Goal: Check status: Check status

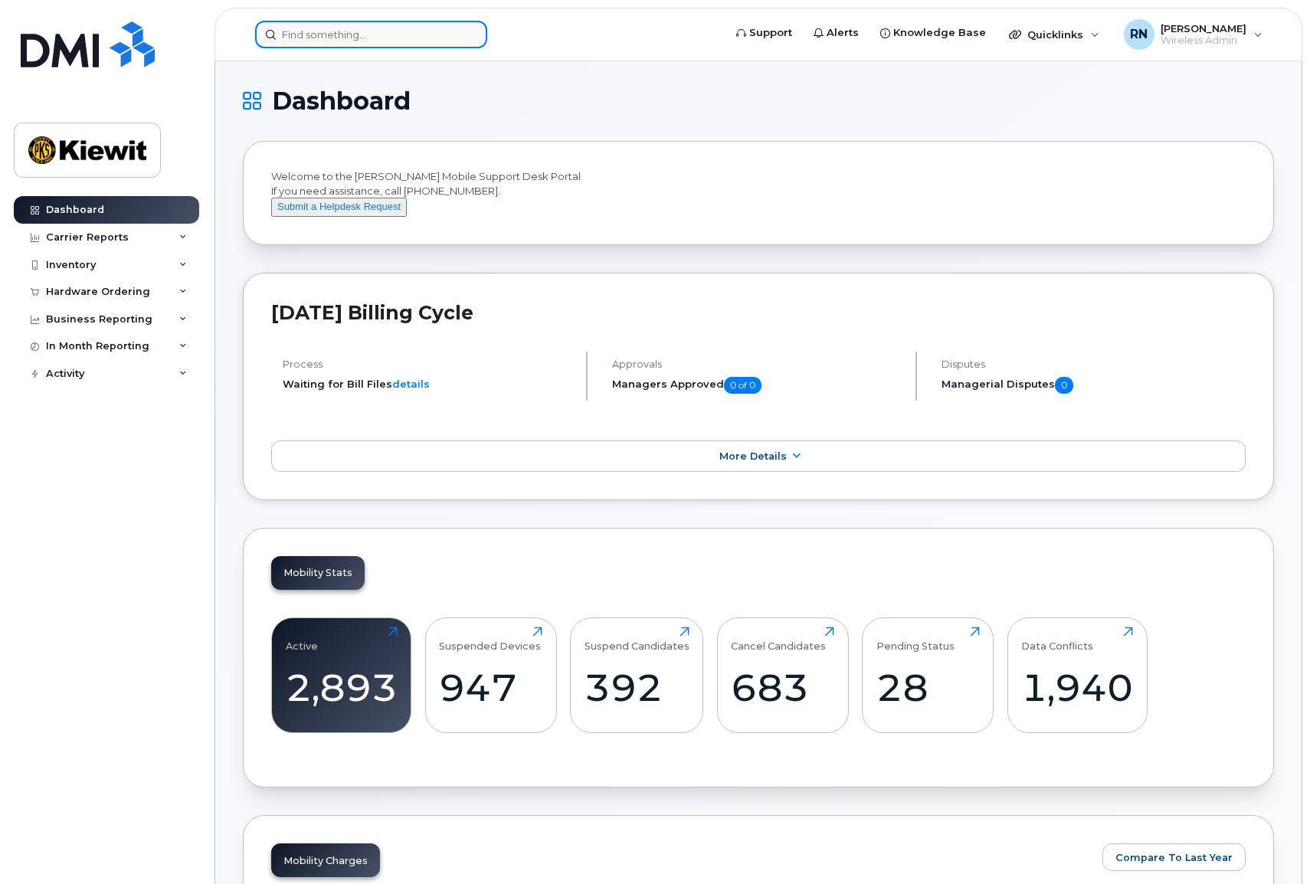
click at [306, 31] on input at bounding box center [371, 35] width 232 height 28
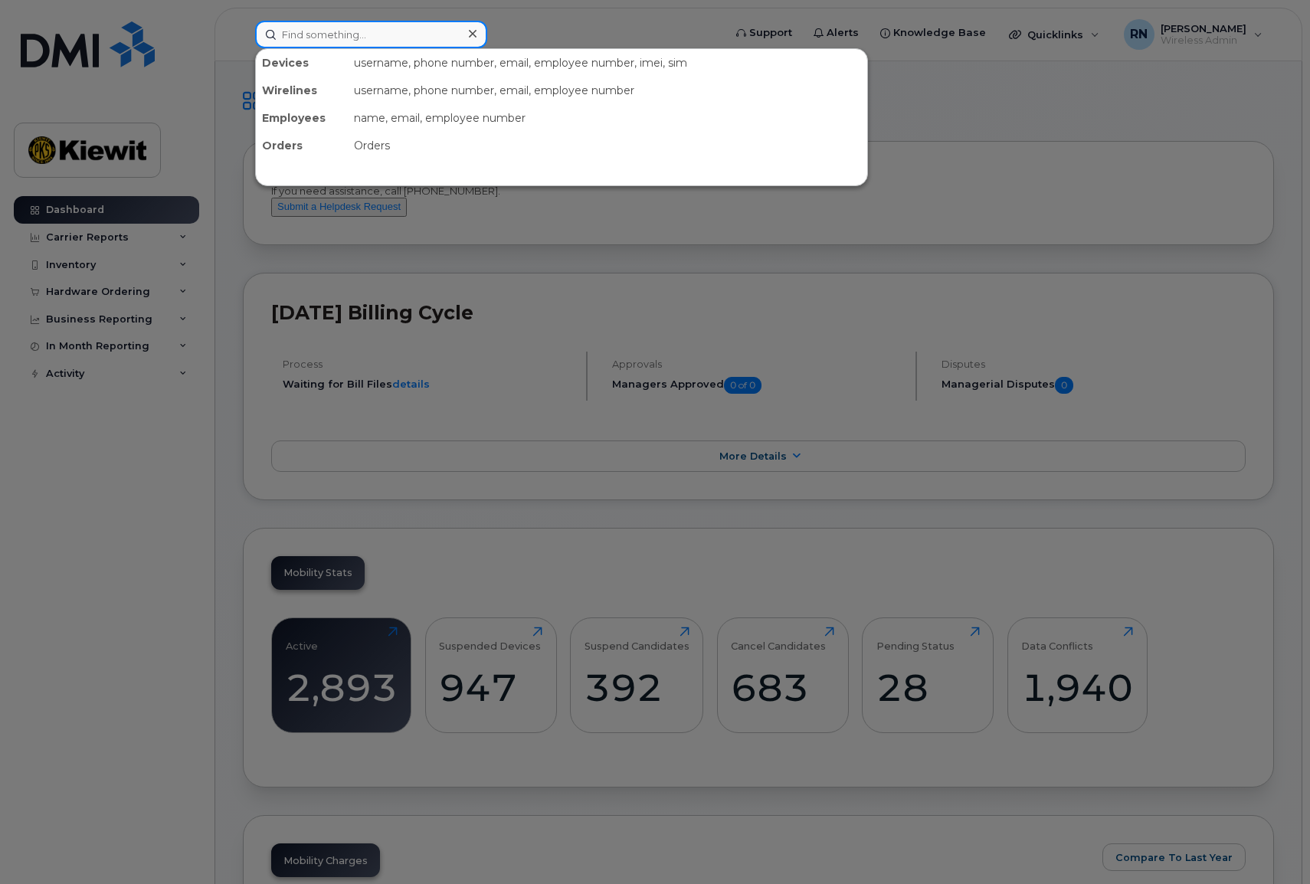
paste input "Activate SIM card - Nick Brons 264 - (236) 339-4986"
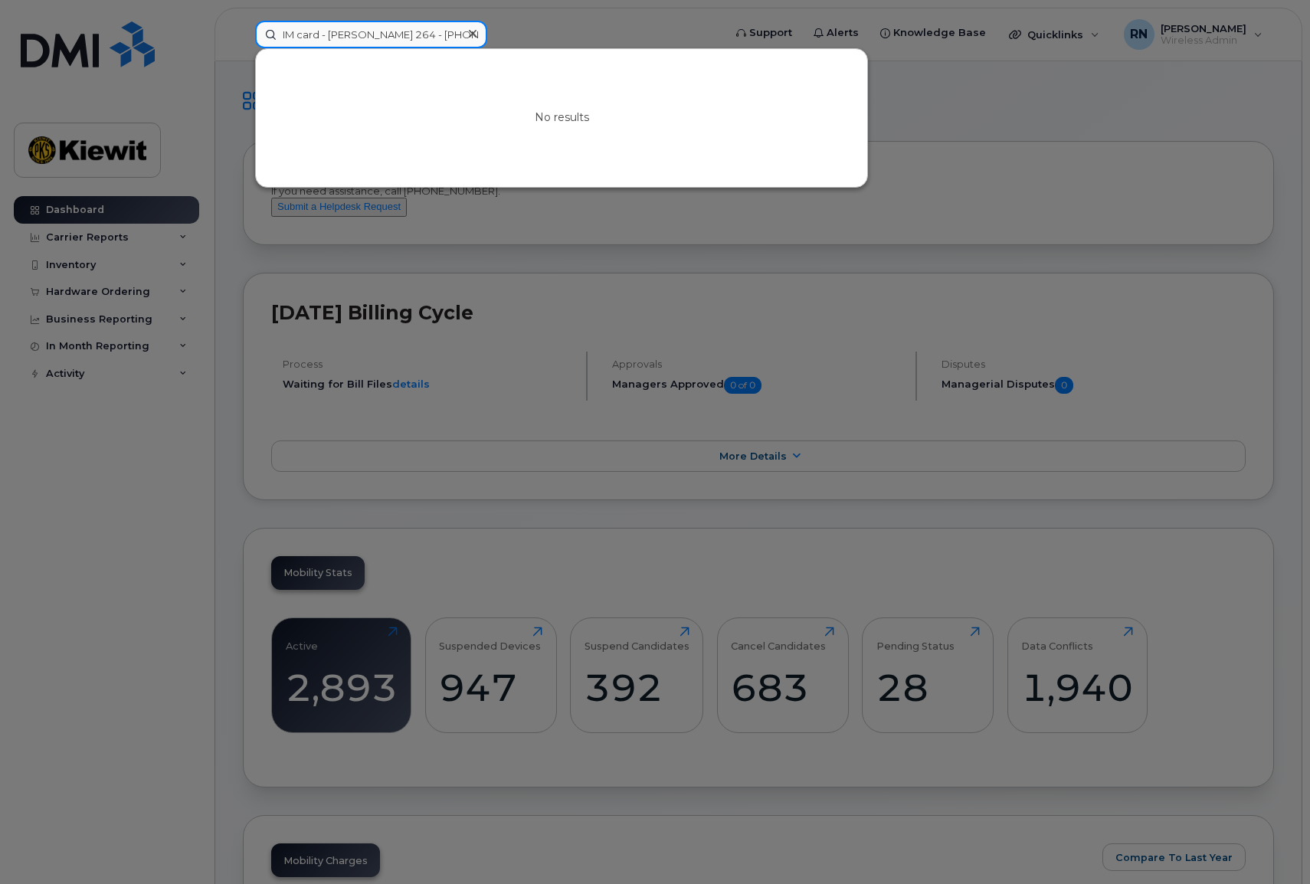
scroll to position [0, 70]
drag, startPoint x: 277, startPoint y: 34, endPoint x: 542, endPoint y: 52, distance: 266.5
click at [542, 48] on div "Activate SIM card - Nick Brons 264 - (236) 339-4986 No results" at bounding box center [484, 35] width 458 height 28
click at [292, 35] on input "Activate SIM card - Nick Brons 264 - (236) 339-4986" at bounding box center [371, 35] width 232 height 28
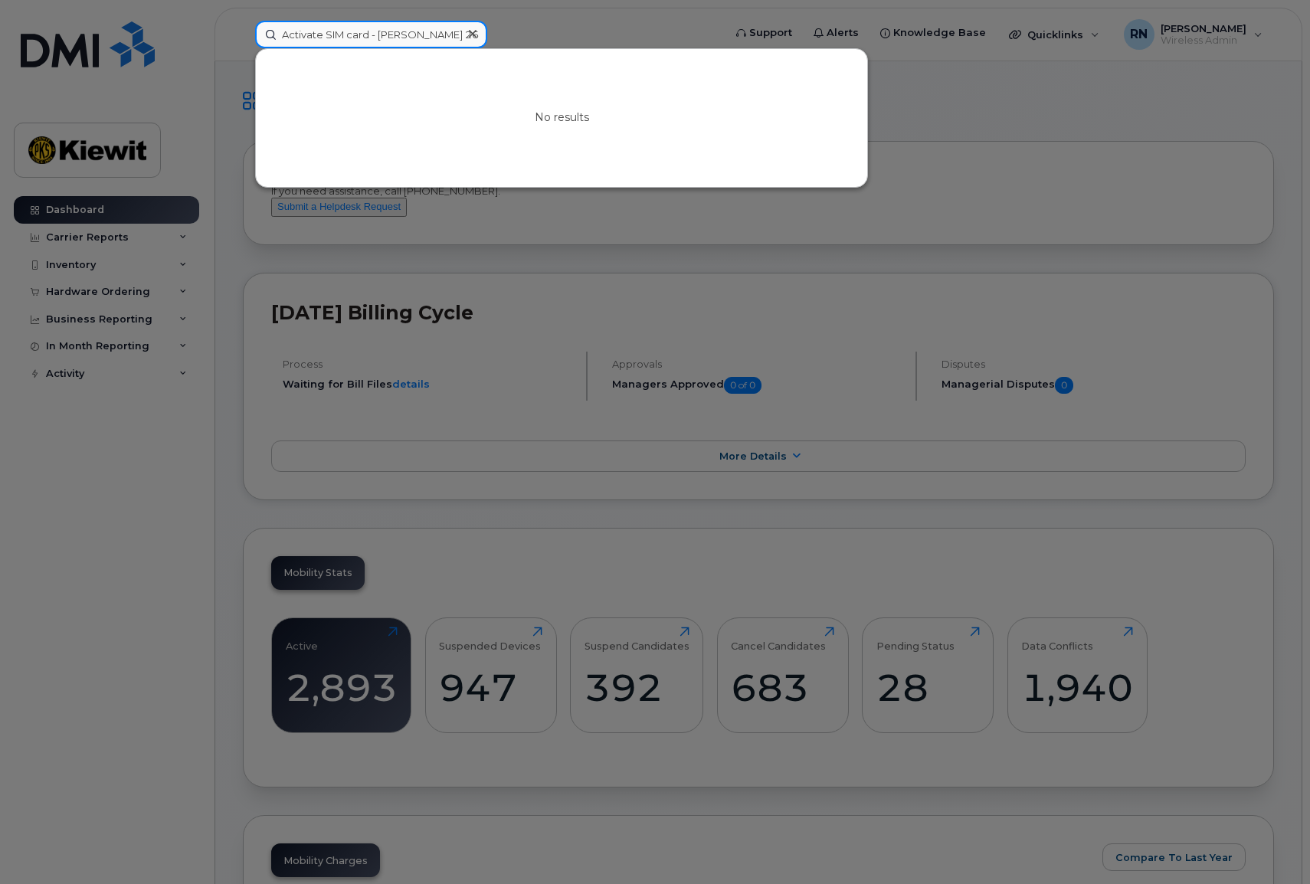
drag, startPoint x: 391, startPoint y: 38, endPoint x: 226, endPoint y: 23, distance: 165.4
click at [243, 24] on div "Activate SIM card - Nick Brons 264 - (236) 339-4986 No results" at bounding box center [484, 35] width 483 height 28
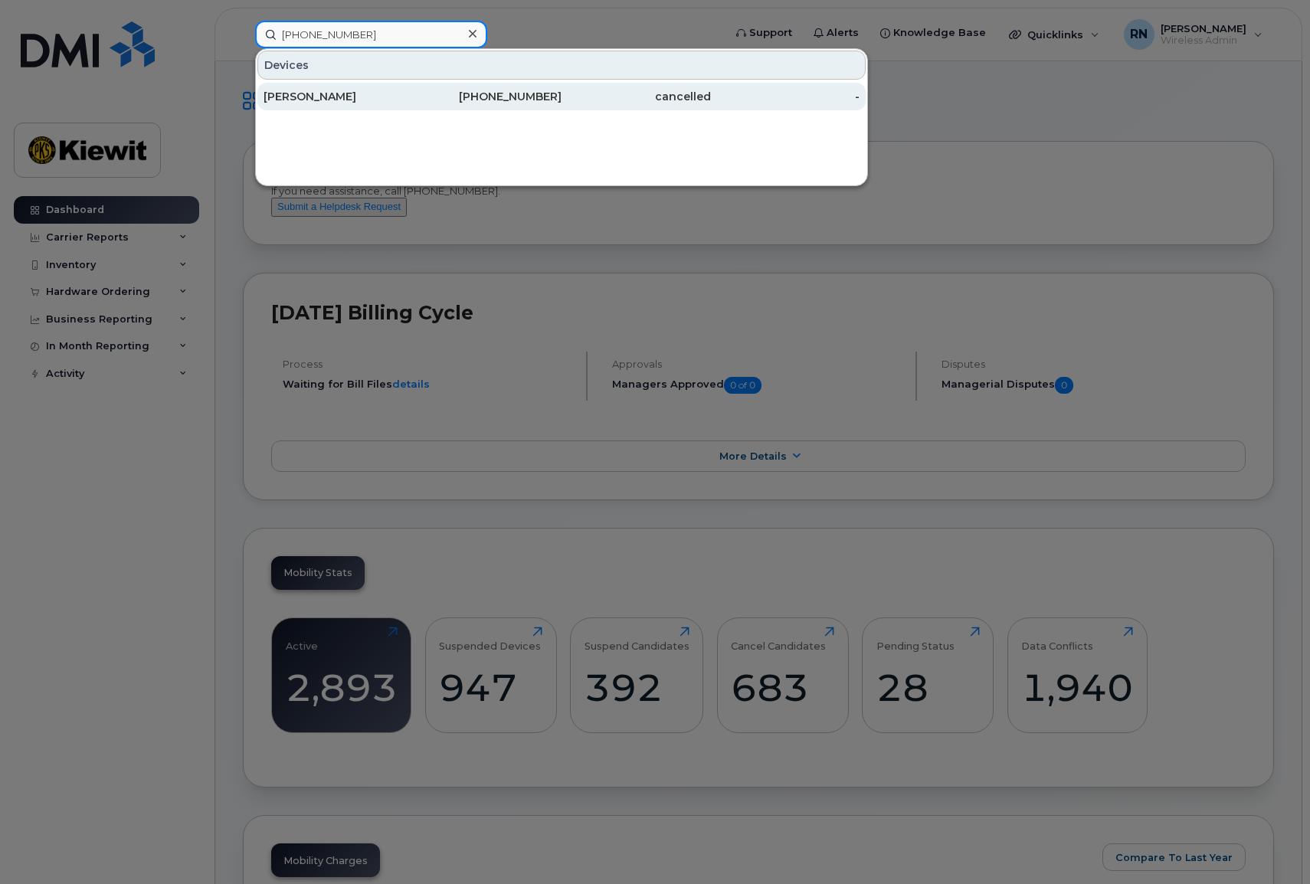
type input "(236) 339-4986"
click at [336, 98] on div "[PERSON_NAME]" at bounding box center [338, 96] width 149 height 15
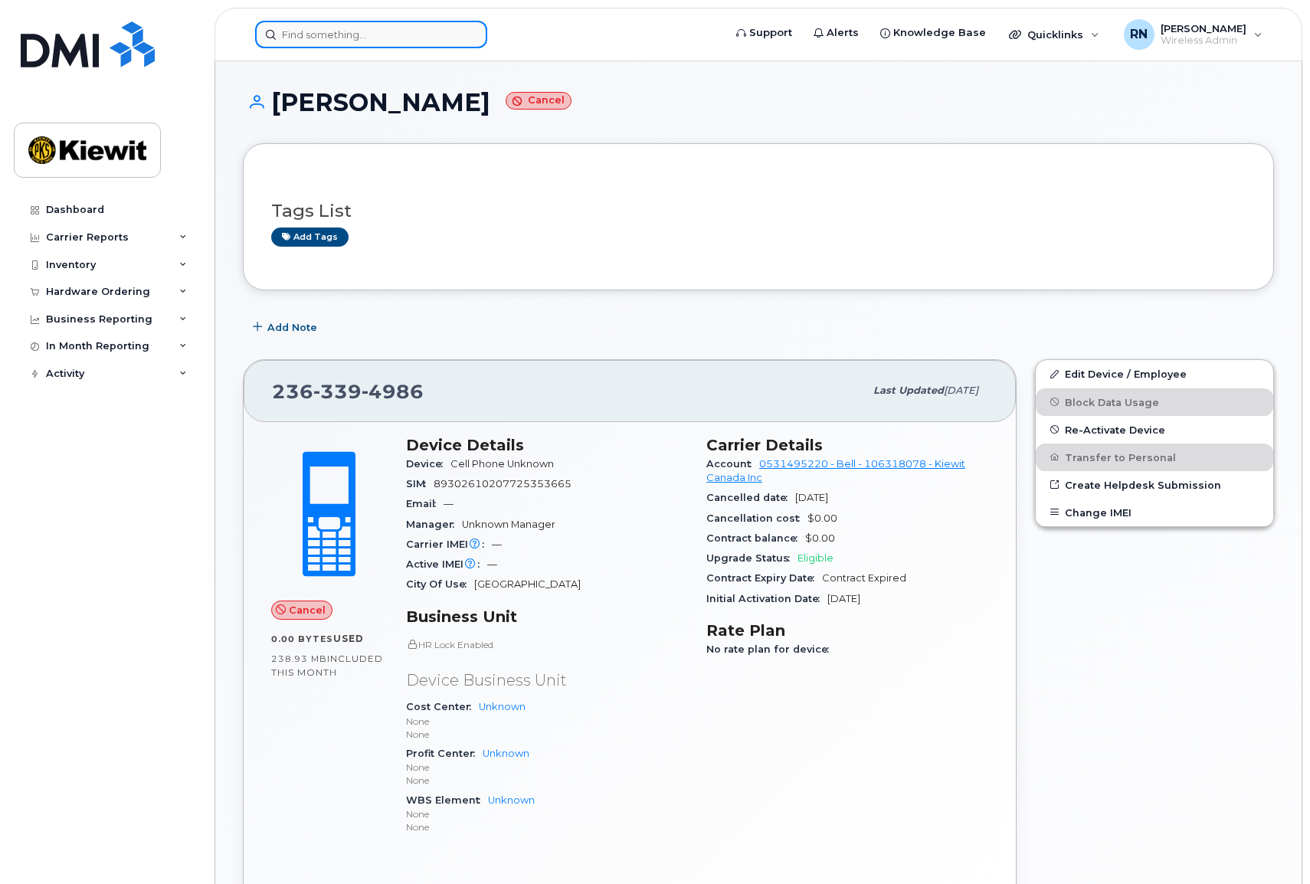
click at [407, 40] on input at bounding box center [371, 35] width 232 height 28
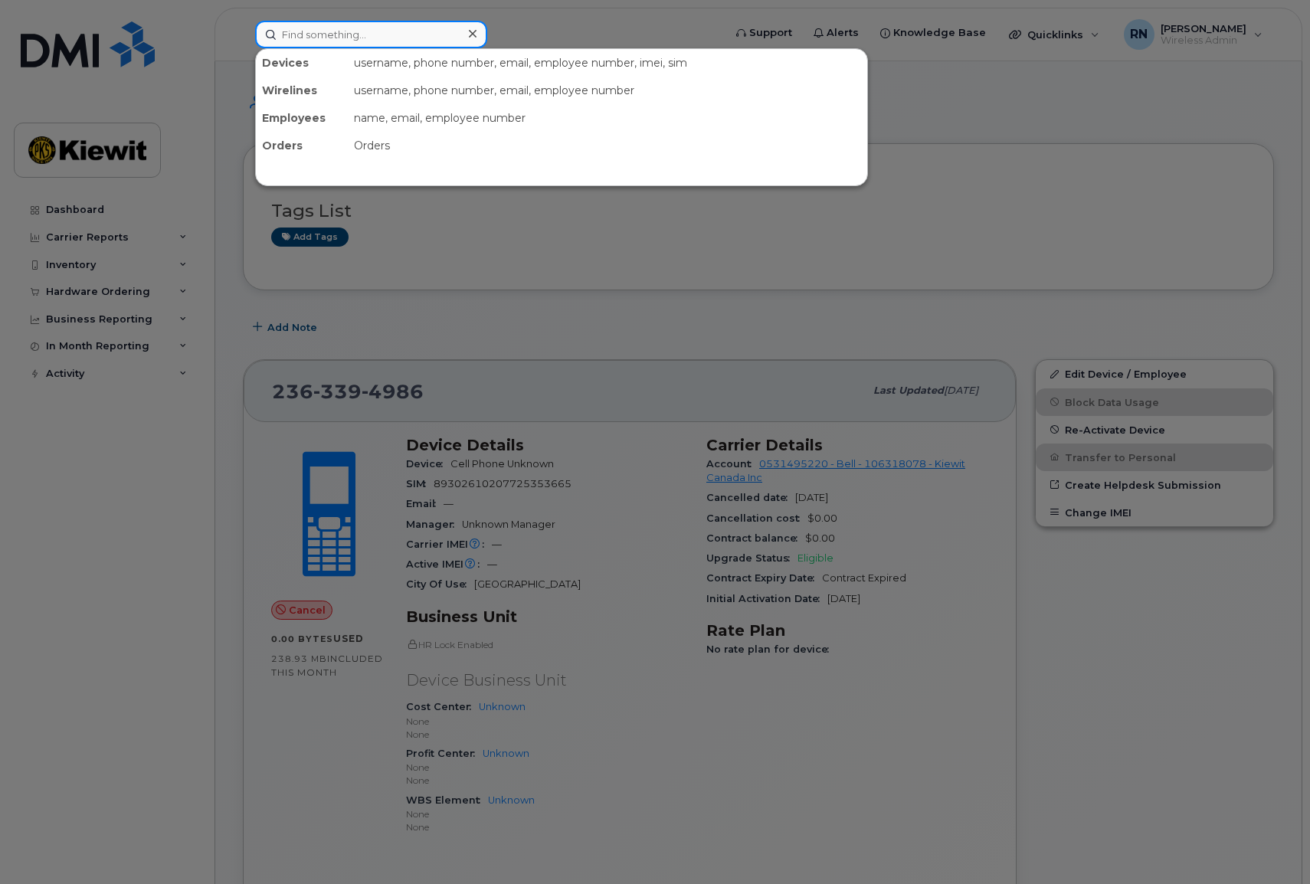
paste input "(236)339-4878"
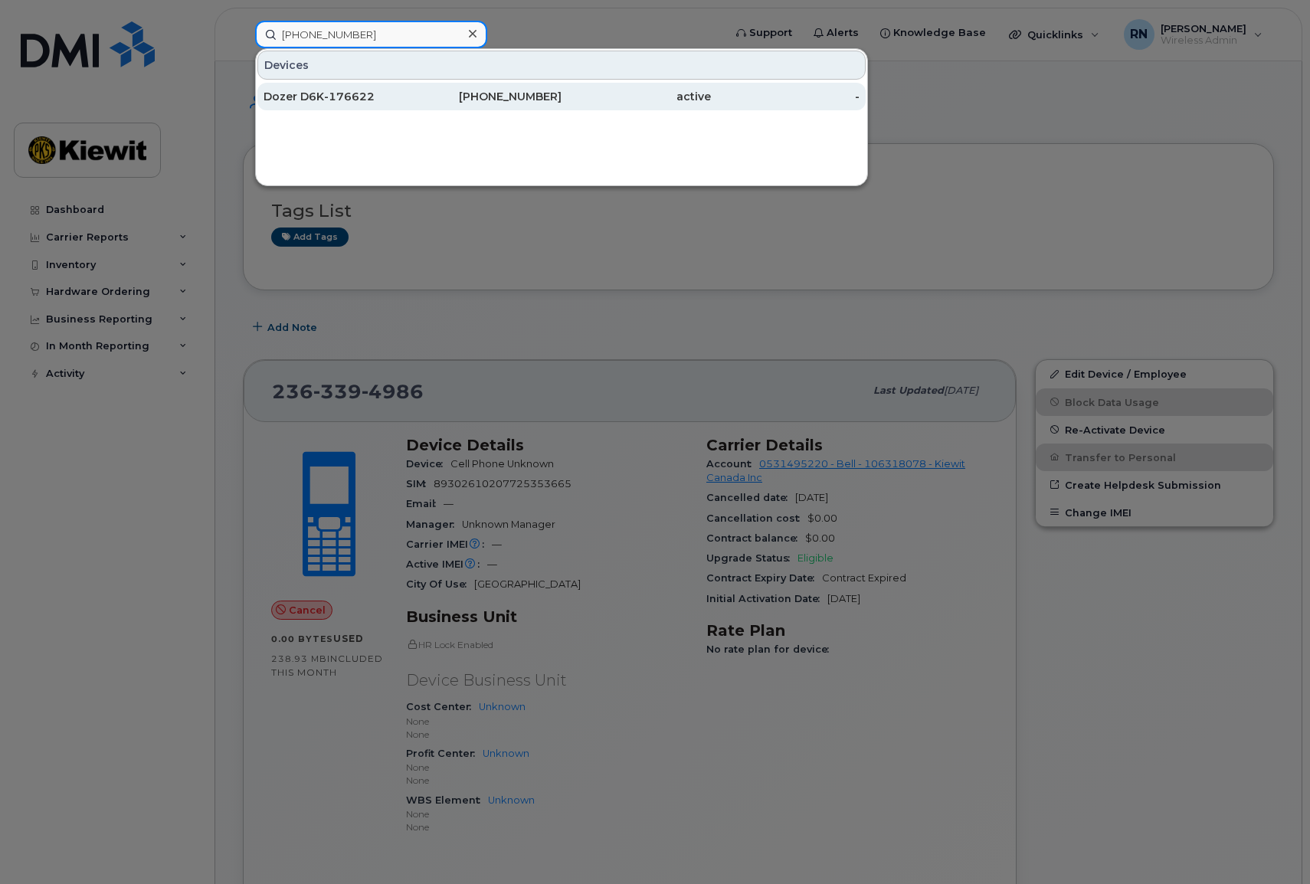
type input "(236)339-4878"
click at [402, 90] on div "Dozer D6K-176622" at bounding box center [338, 96] width 149 height 15
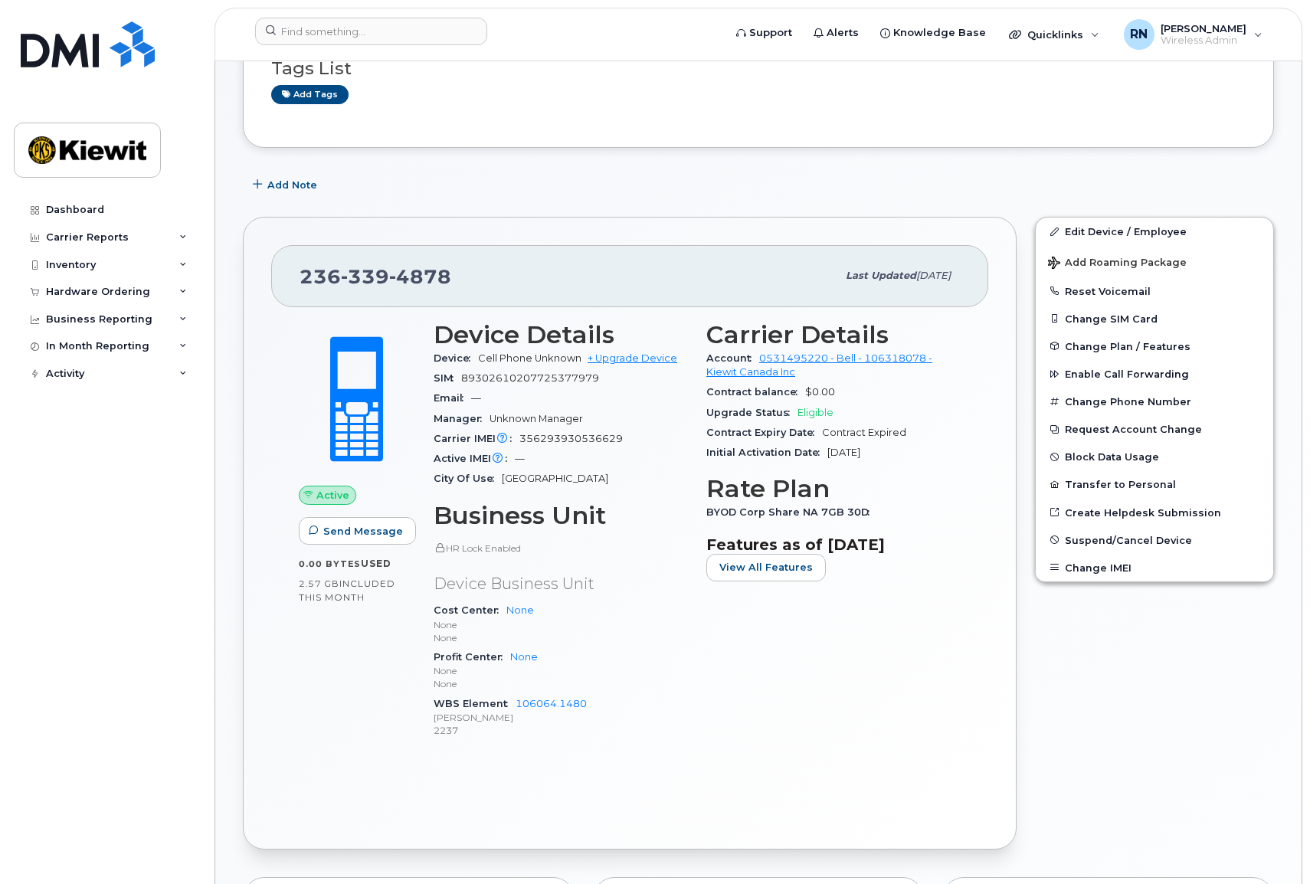
scroll to position [211, 0]
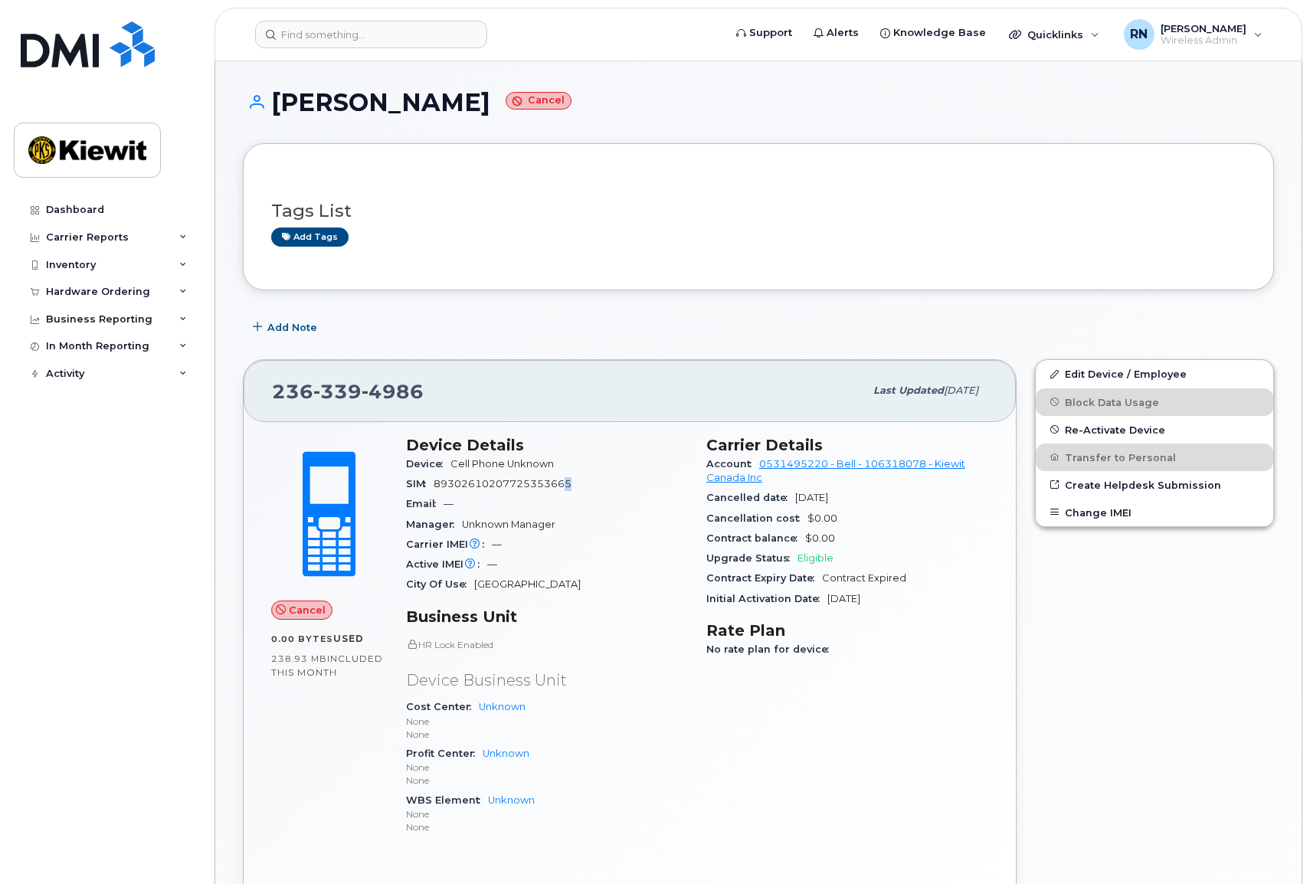
drag, startPoint x: 575, startPoint y: 486, endPoint x: 144, endPoint y: 529, distance: 432.8
click at [566, 485] on div "SIM [TECHNICAL_ID]" at bounding box center [547, 484] width 282 height 20
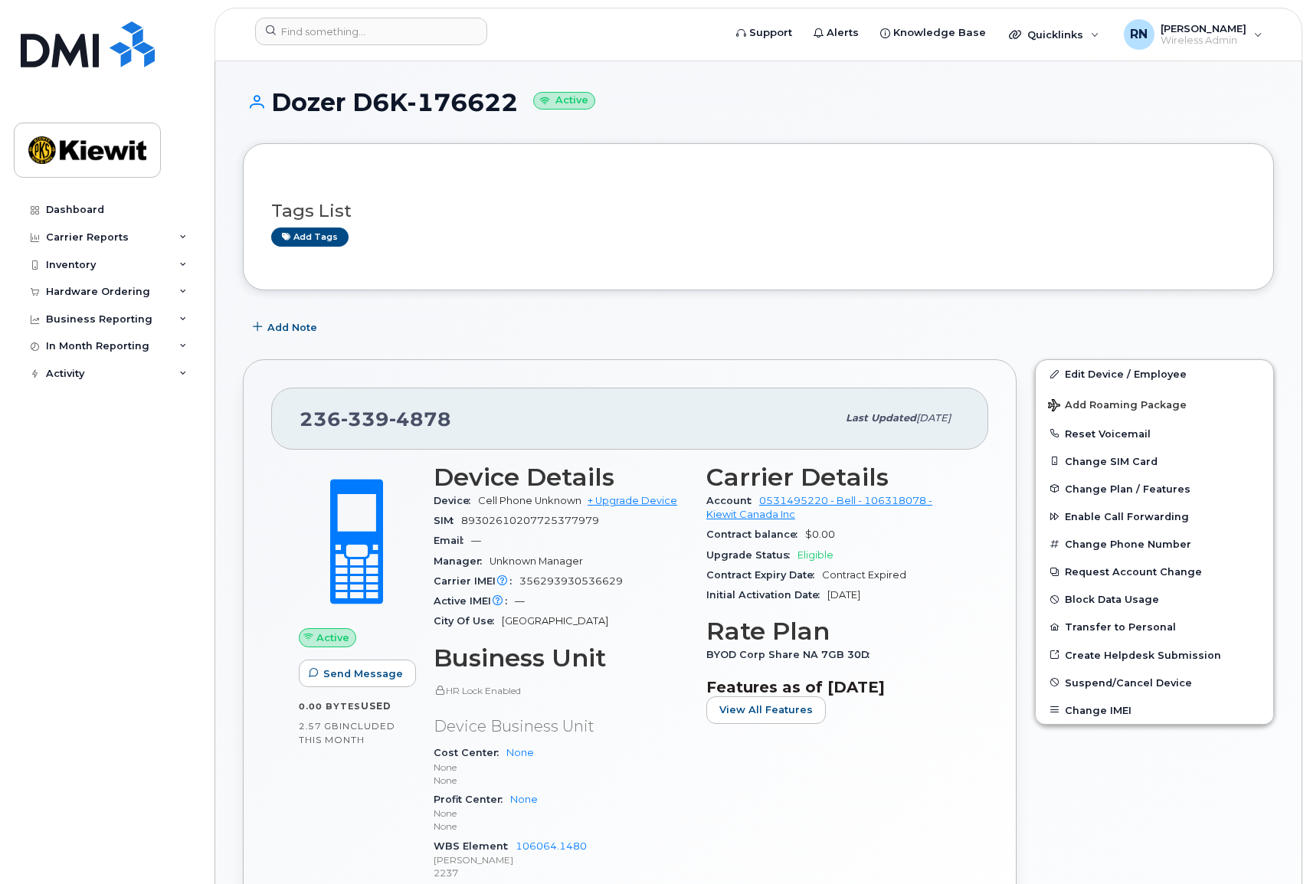
click at [665, 228] on div "Add tags" at bounding box center [752, 237] width 962 height 19
